Goal: Transaction & Acquisition: Purchase product/service

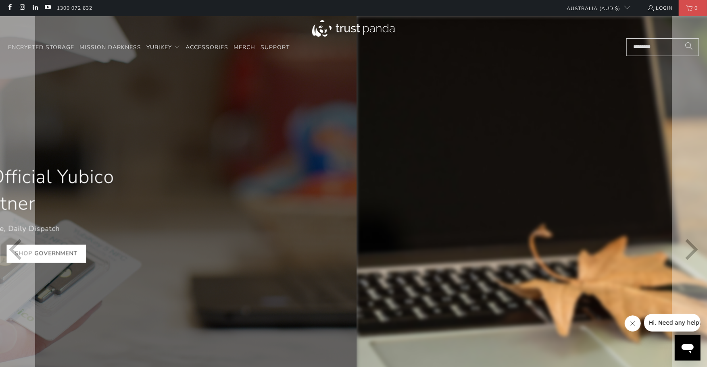
click at [321, 254] on div at bounding box center [3, 213] width 707 height 395
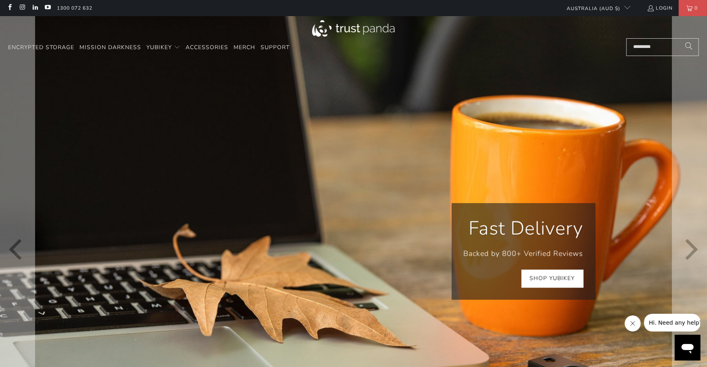
click at [566, 282] on link "Shop YubiKey" at bounding box center [552, 279] width 62 height 18
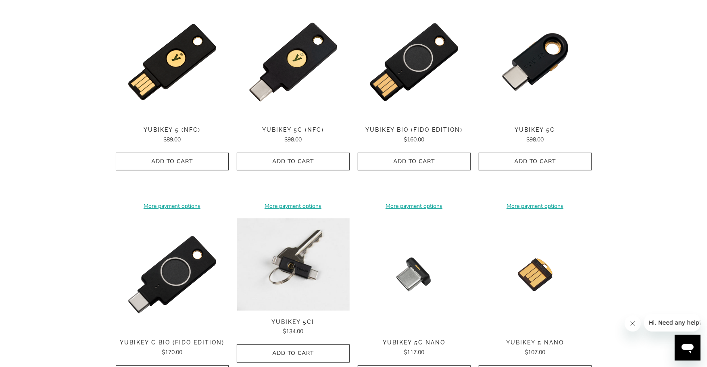
scroll to position [44, 0]
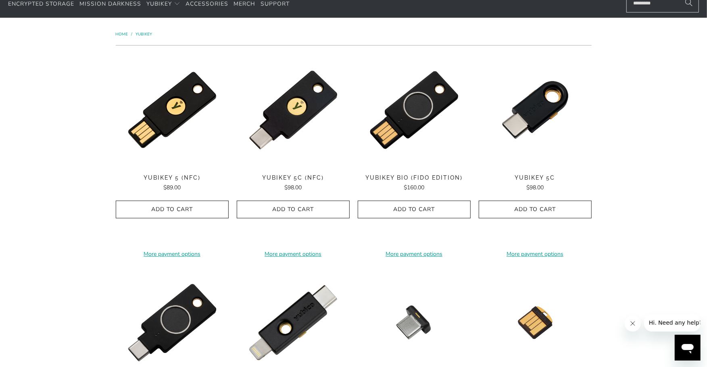
click at [409, 176] on span "YubiKey Bio (FIDO Edition)" at bounding box center [414, 178] width 113 height 7
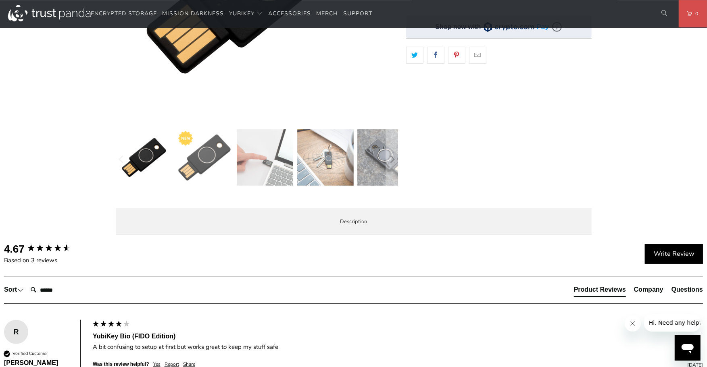
scroll to position [218, 0]
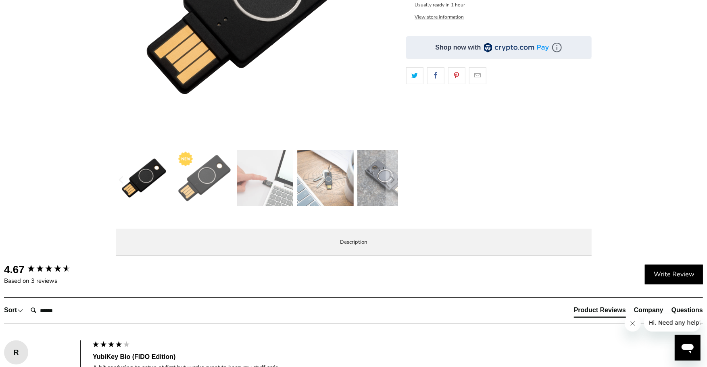
click at [0, 0] on span "Specifications" at bounding box center [0, 0] width 0 height 0
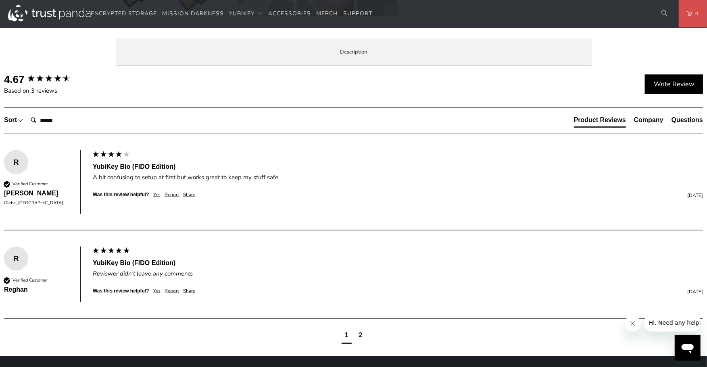
scroll to position [392, 0]
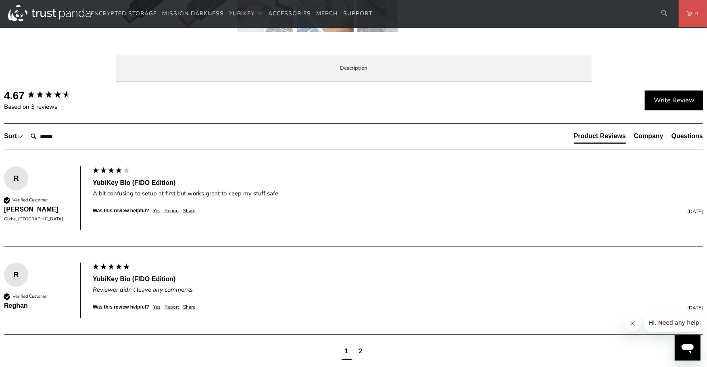
click at [0, 0] on li "Overview" at bounding box center [0, 0] width 0 height 0
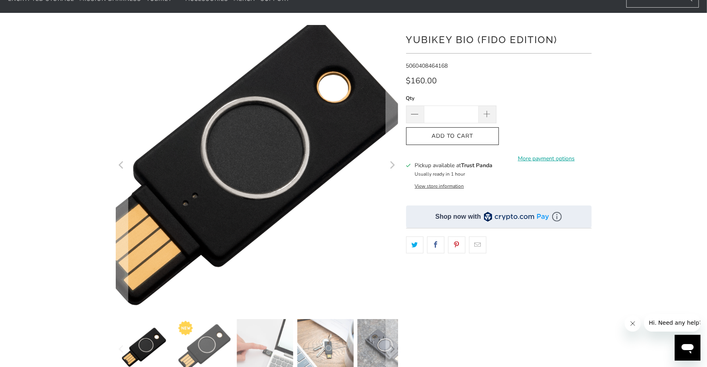
scroll to position [0, 0]
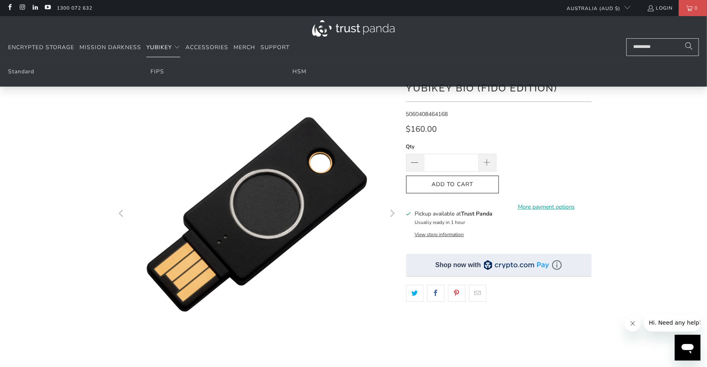
click at [162, 47] on span "YubiKey" at bounding box center [158, 48] width 25 height 8
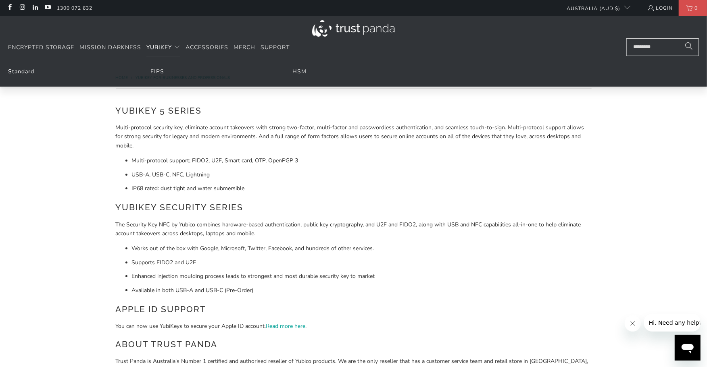
click at [17, 73] on link "Standard" at bounding box center [21, 72] width 26 height 8
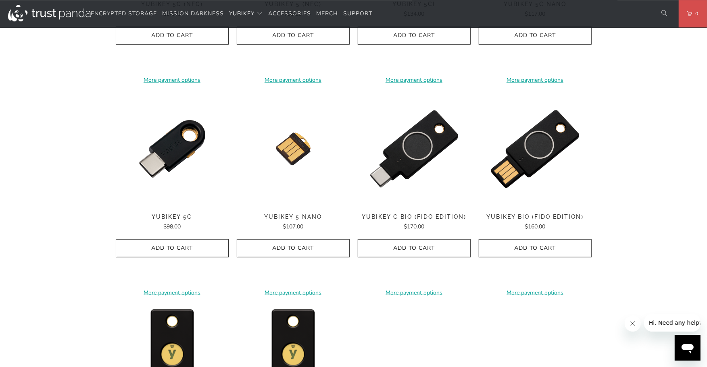
scroll to position [566, 0]
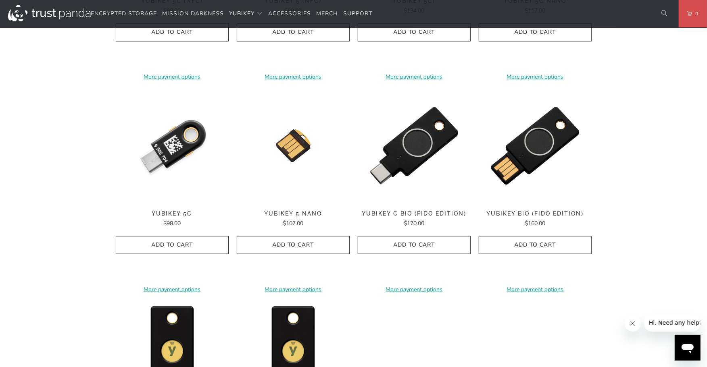
click at [154, 174] on img at bounding box center [172, 146] width 113 height 113
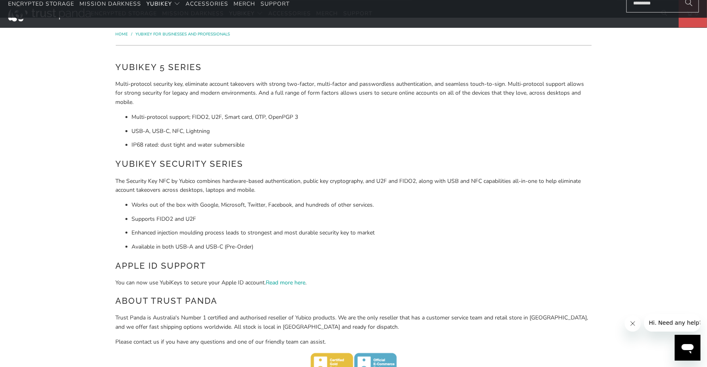
scroll to position [0, 0]
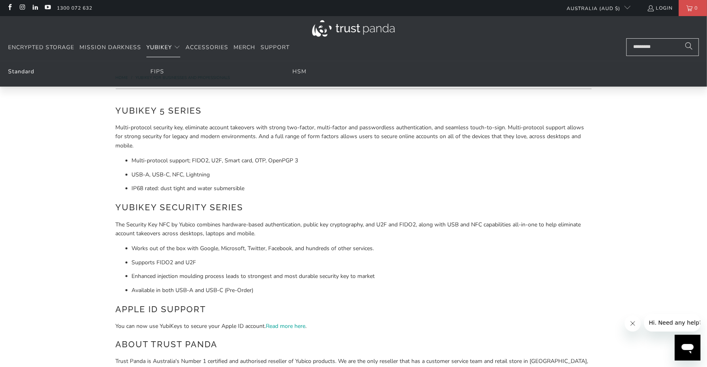
click at [15, 70] on link "Standard" at bounding box center [21, 72] width 26 height 8
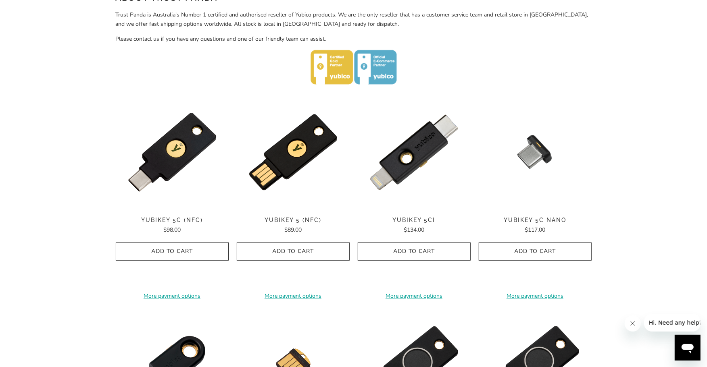
scroll to position [348, 0]
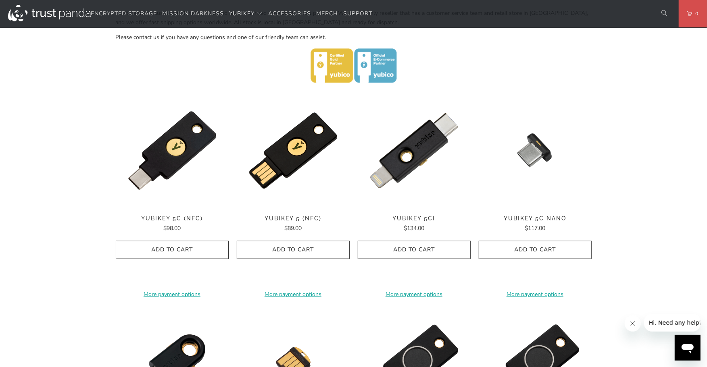
click at [158, 183] on img at bounding box center [172, 150] width 113 height 113
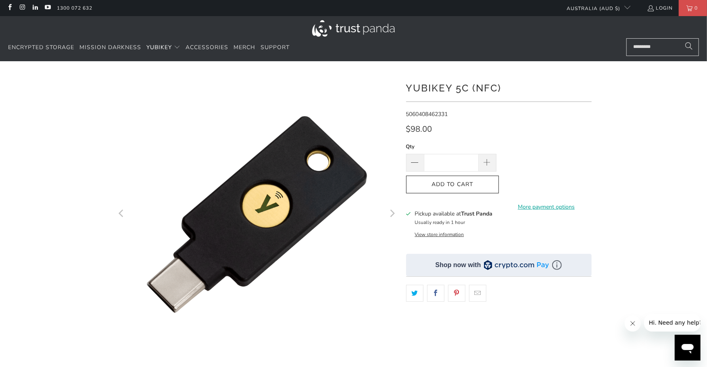
click at [440, 232] on button "View store information" at bounding box center [439, 234] width 49 height 6
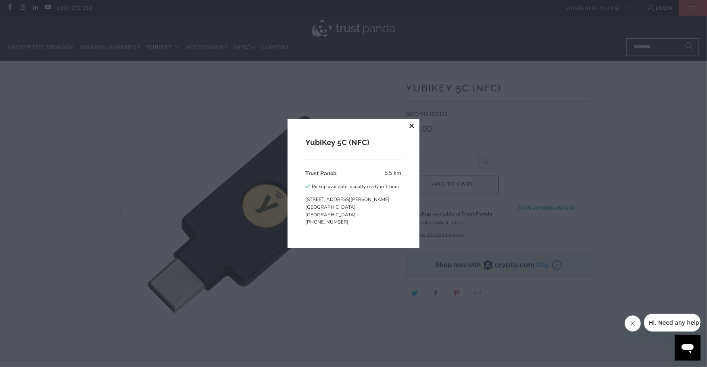
click at [409, 123] on button "close" at bounding box center [412, 126] width 15 height 15
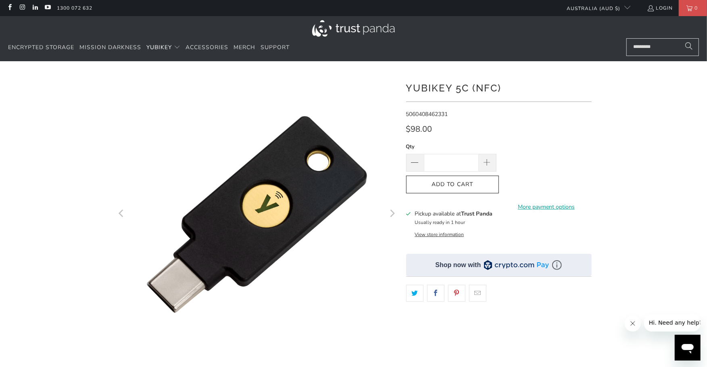
click at [559, 267] on img at bounding box center [557, 266] width 10 height 10
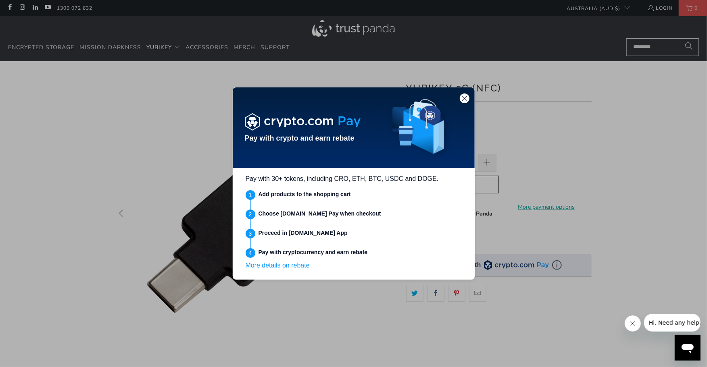
click at [296, 267] on link "More details on rebate" at bounding box center [278, 265] width 64 height 7
click at [465, 98] on img at bounding box center [464, 98] width 7 height 7
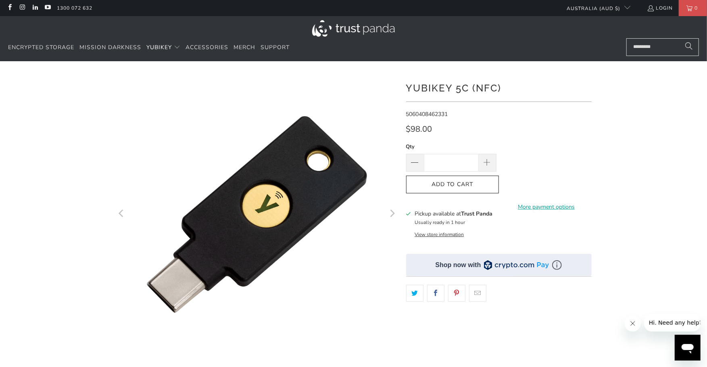
click at [667, 183] on div at bounding box center [353, 276] width 707 height 407
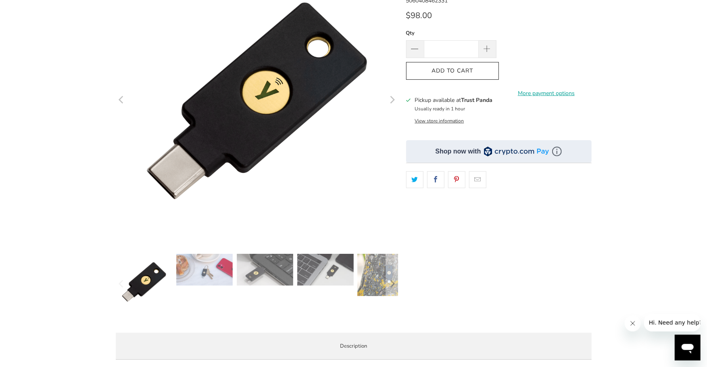
scroll to position [131, 0]
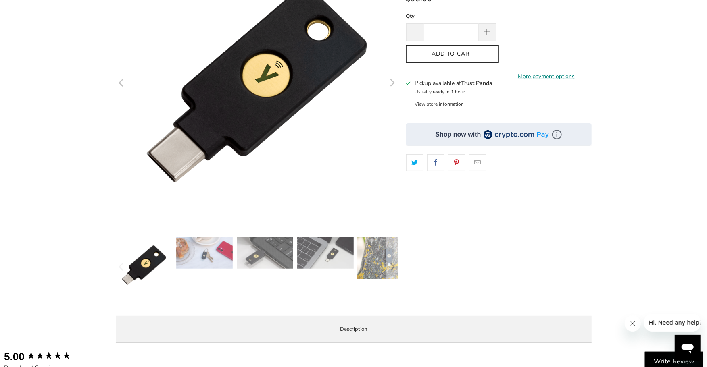
click at [547, 74] on link "More payment options" at bounding box center [546, 76] width 90 height 9
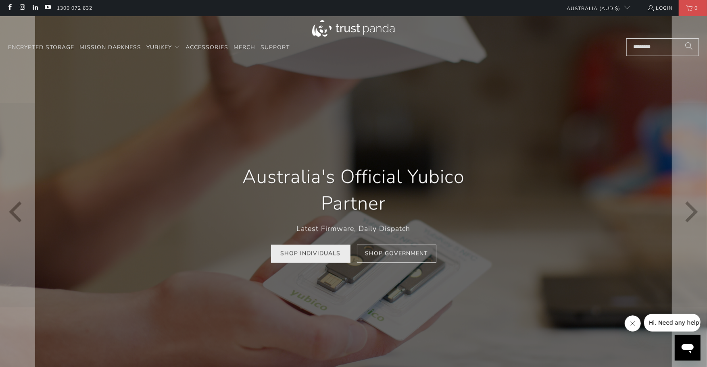
click at [300, 251] on link "Shop Individuals" at bounding box center [310, 254] width 79 height 18
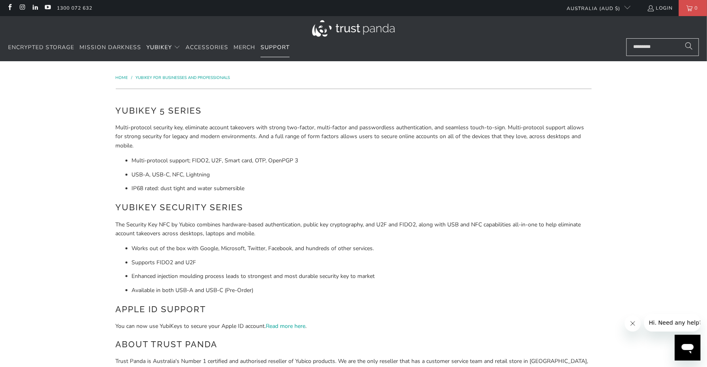
click at [271, 50] on span "Support" at bounding box center [275, 48] width 29 height 8
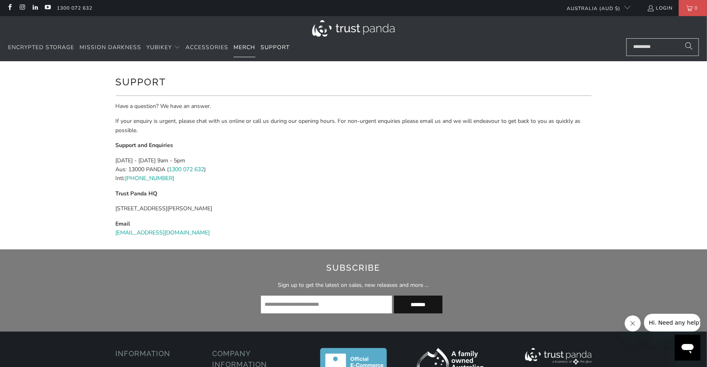
click at [251, 46] on span "Merch" at bounding box center [244, 48] width 22 height 8
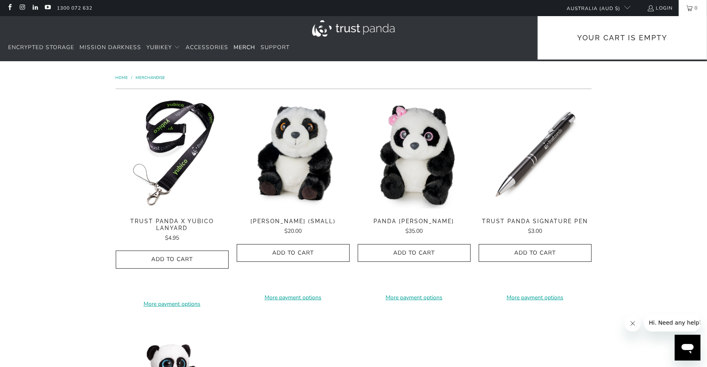
click at [701, 9] on link "0" at bounding box center [693, 8] width 28 height 16
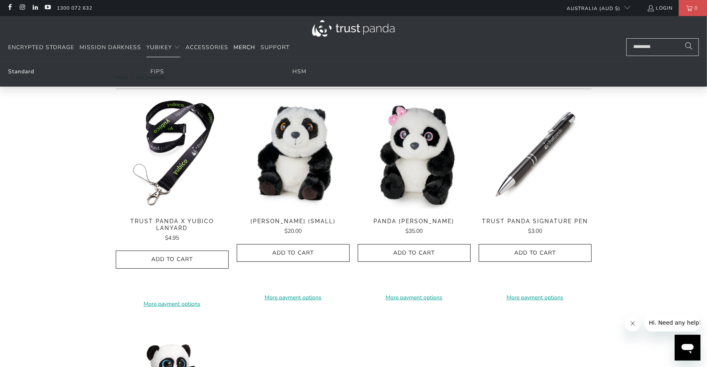
click at [25, 73] on link "Standard" at bounding box center [21, 72] width 26 height 8
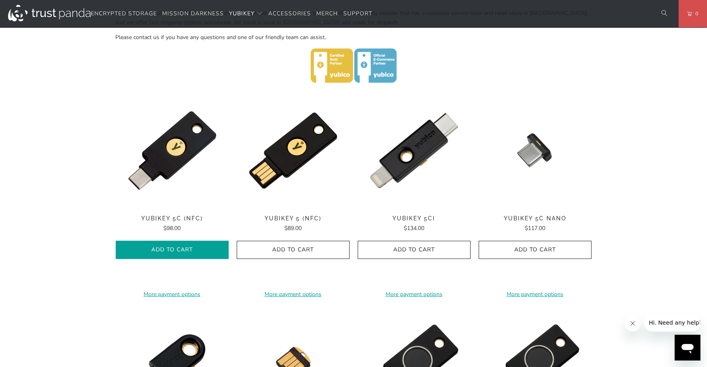
click at [174, 253] on icon "button" at bounding box center [172, 250] width 13 height 13
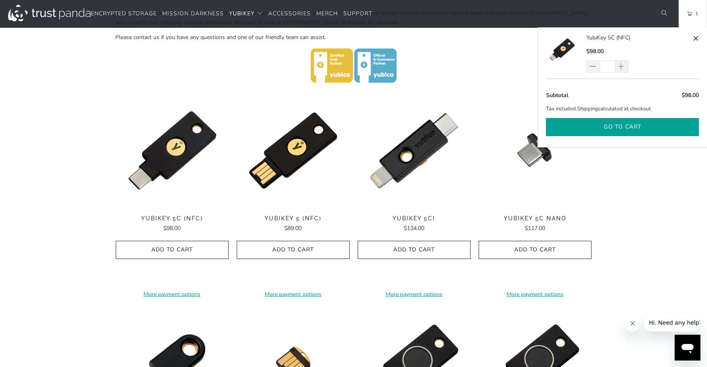
click at [612, 127] on button "Go to cart" at bounding box center [622, 127] width 153 height 18
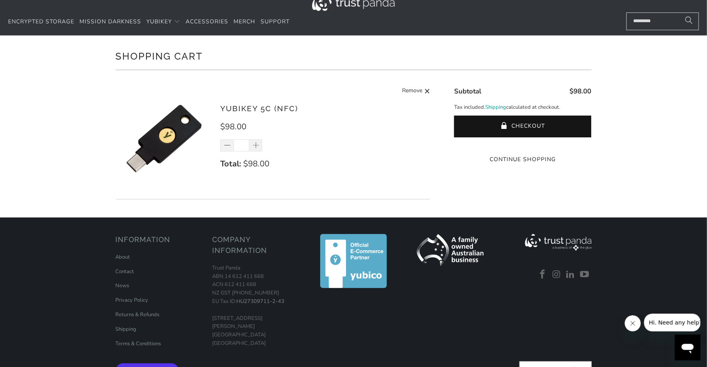
scroll to position [44, 0]
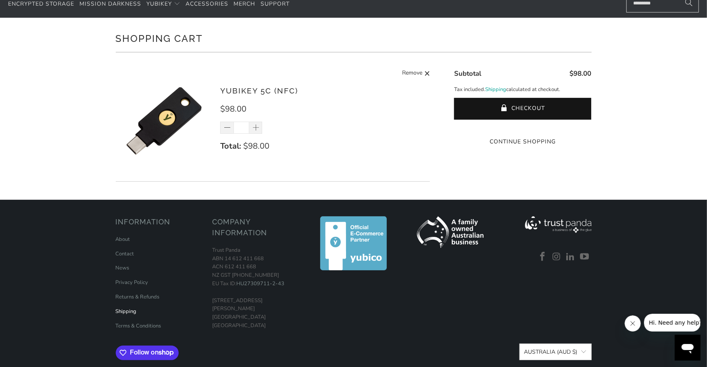
click at [131, 313] on link "Shipping" at bounding box center [126, 311] width 21 height 7
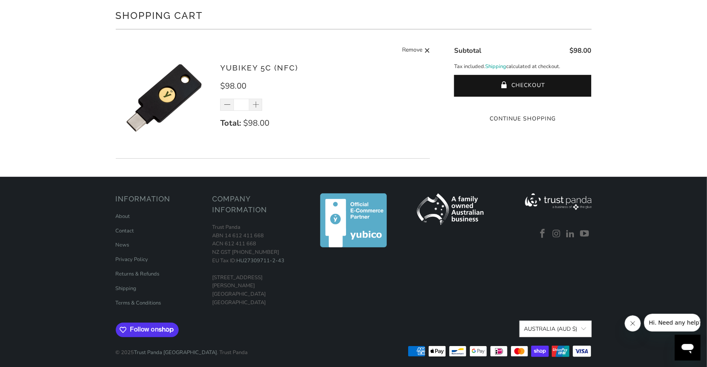
scroll to position [71, 0]
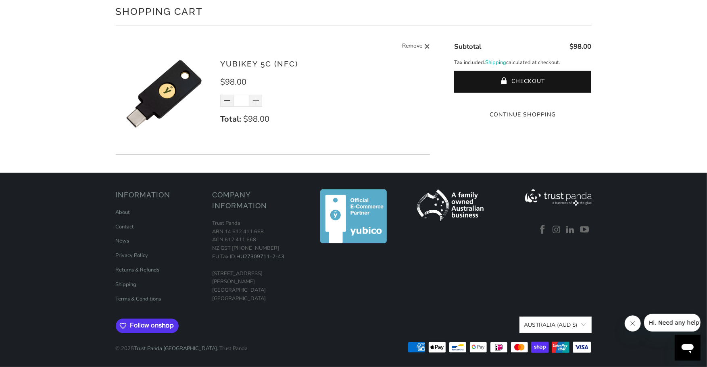
click at [437, 350] on icon at bounding box center [436, 347] width 17 height 10
click at [476, 347] on icon at bounding box center [478, 348] width 17 height 10
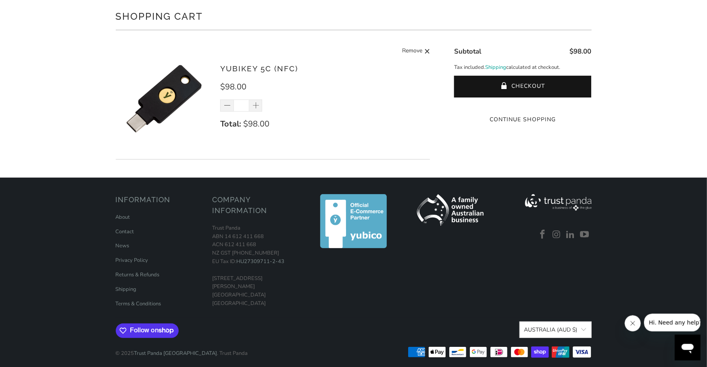
scroll to position [0, 0]
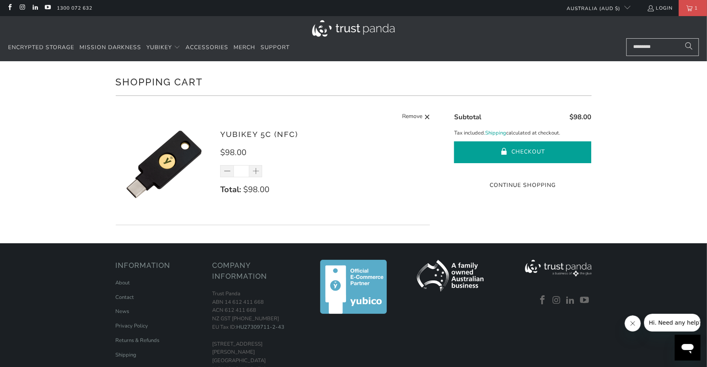
click at [530, 153] on button "Checkout" at bounding box center [522, 153] width 137 height 22
